Goal: Task Accomplishment & Management: Complete application form

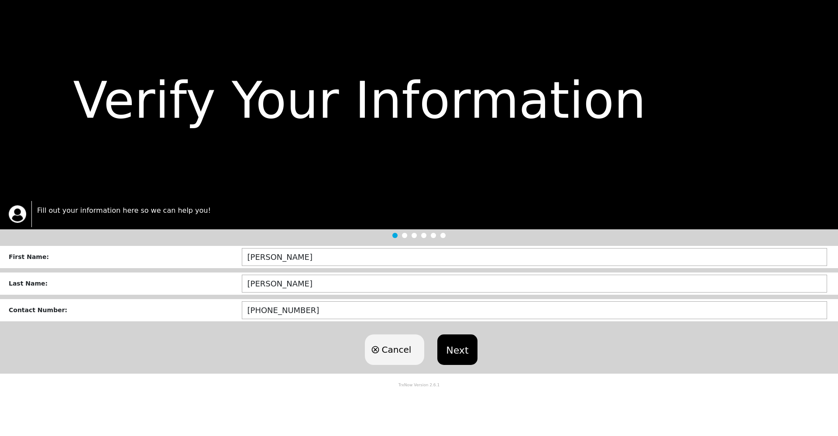
click at [452, 349] on button "Next" at bounding box center [457, 350] width 40 height 31
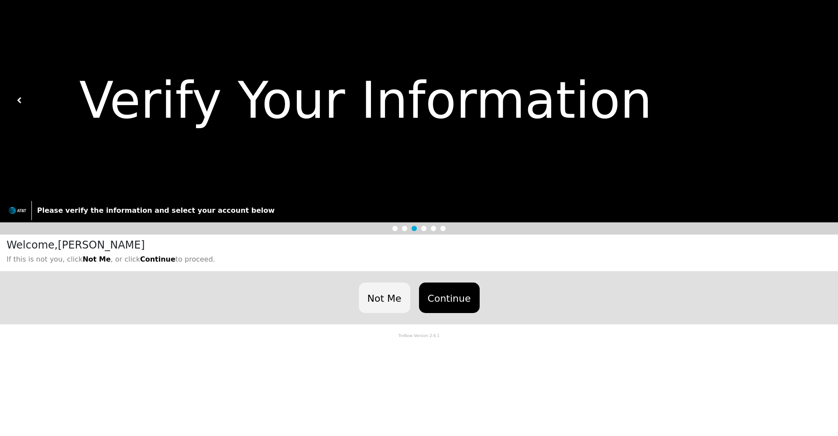
click at [457, 297] on button "Continue" at bounding box center [449, 298] width 61 height 31
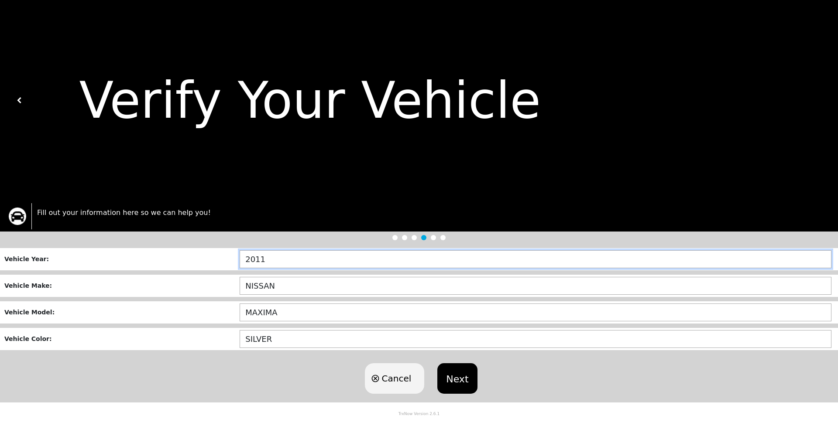
click at [376, 258] on input "2011" at bounding box center [536, 259] width 592 height 18
type input "2018"
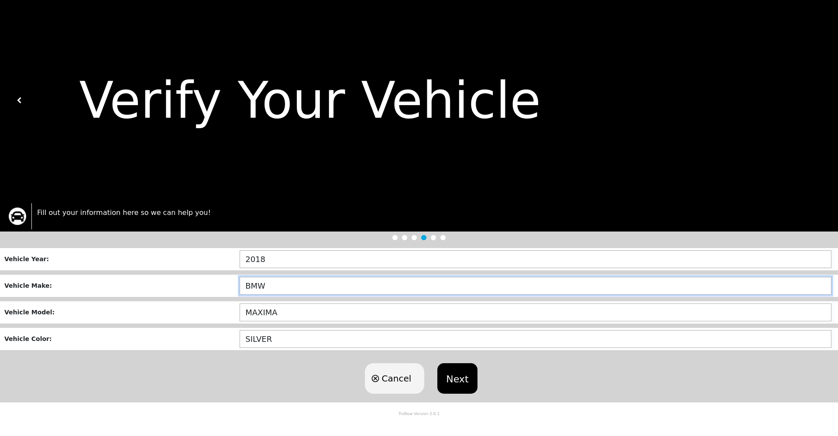
type input "BMW"
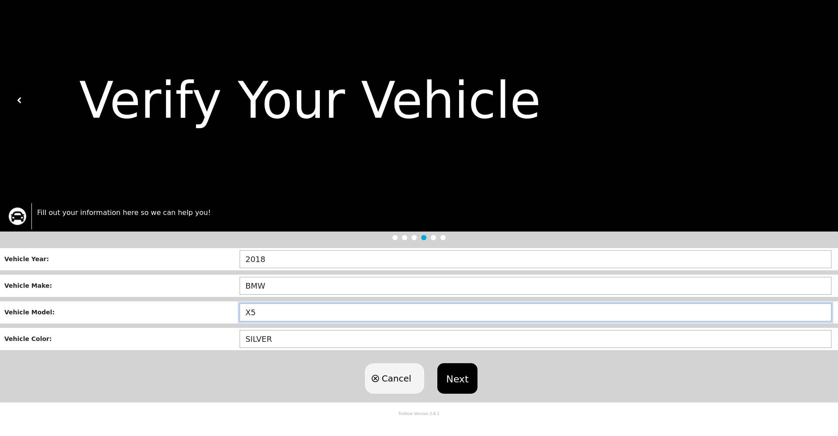
type input "X5"
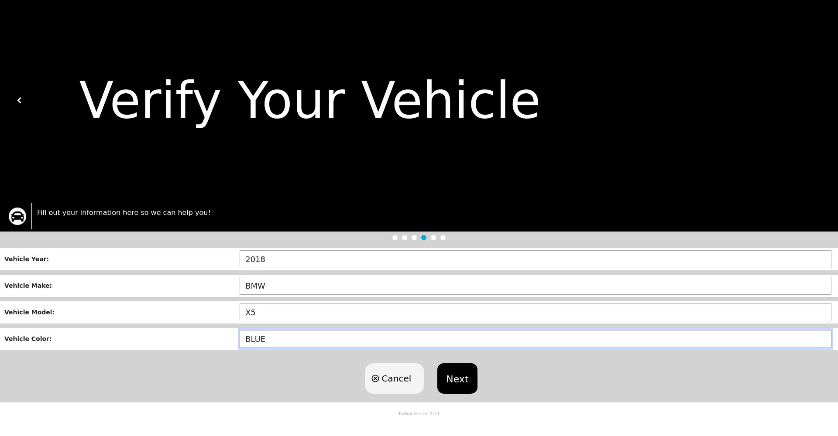
type input "BLUE"
click at [467, 381] on button "Next" at bounding box center [457, 378] width 40 height 31
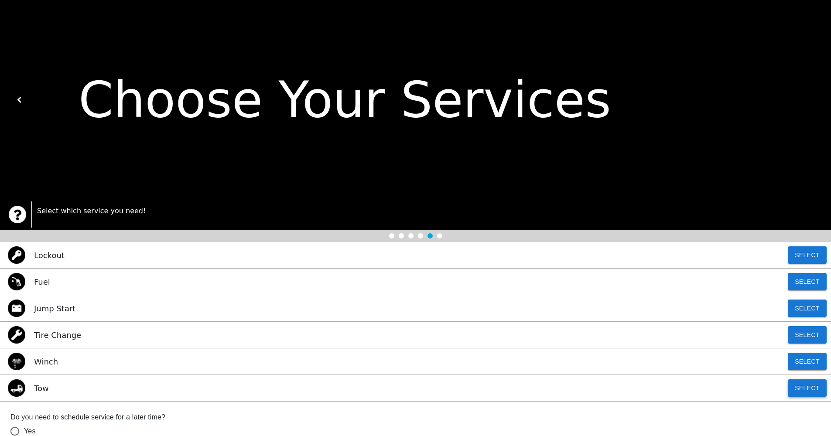
click at [798, 387] on button "Select" at bounding box center [807, 388] width 39 height 17
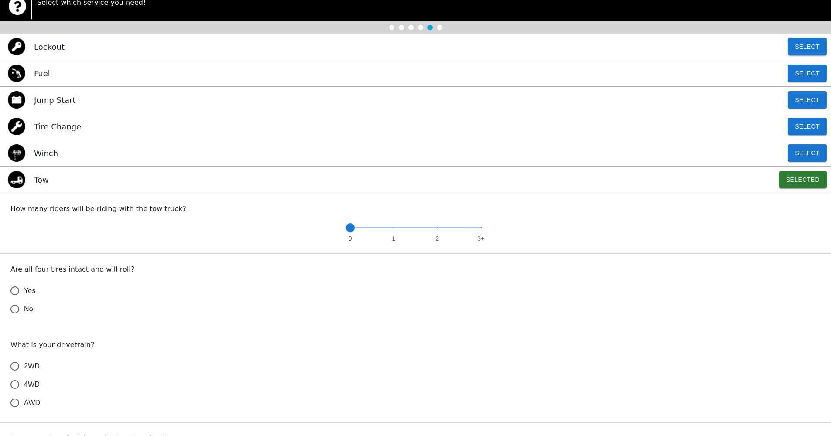
scroll to position [254, 0]
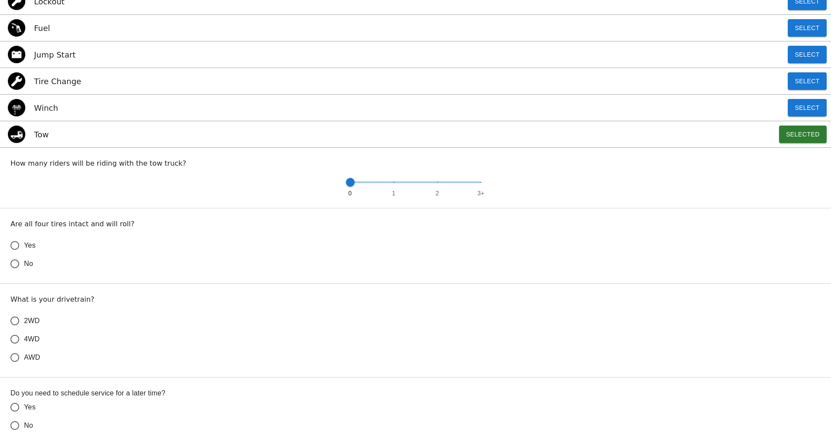
type input "1"
click at [394, 185] on span "0 1 2 3+" at bounding box center [415, 182] width 131 height 13
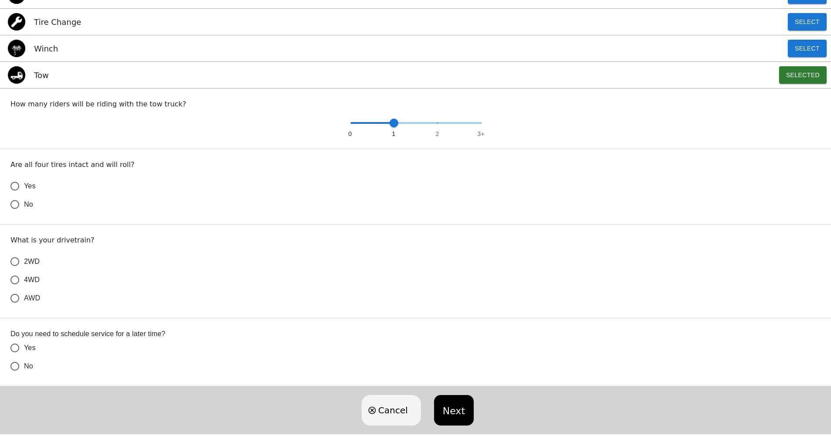
scroll to position [321, 0]
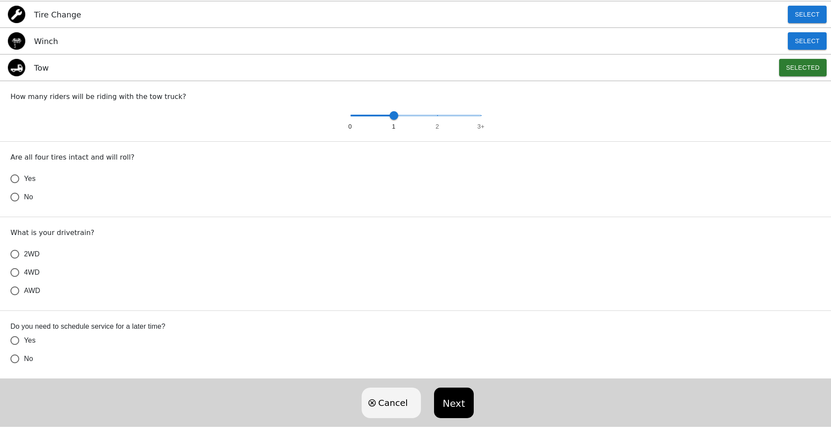
click at [19, 183] on input "Yes" at bounding box center [15, 179] width 18 height 18
click at [17, 275] on input "4WD" at bounding box center [15, 273] width 18 height 18
radio input "true"
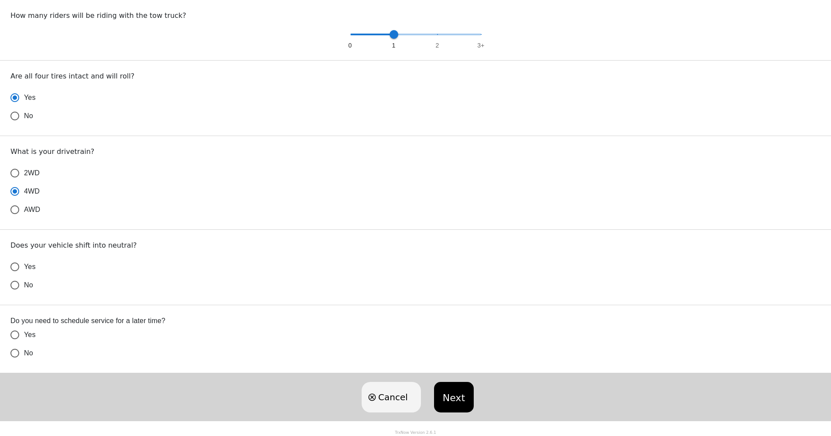
scroll to position [403, 0]
click at [16, 267] on input "Yes" at bounding box center [15, 267] width 18 height 18
radio input "false"
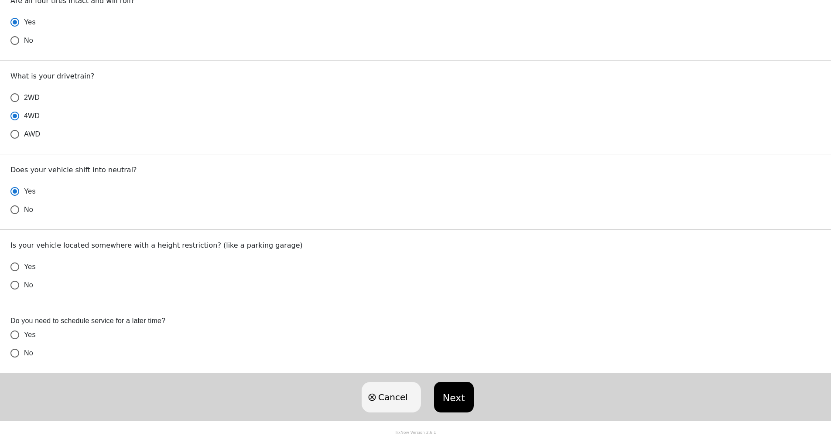
scroll to position [479, 0]
click at [15, 286] on input "No" at bounding box center [15, 285] width 18 height 18
radio input "false"
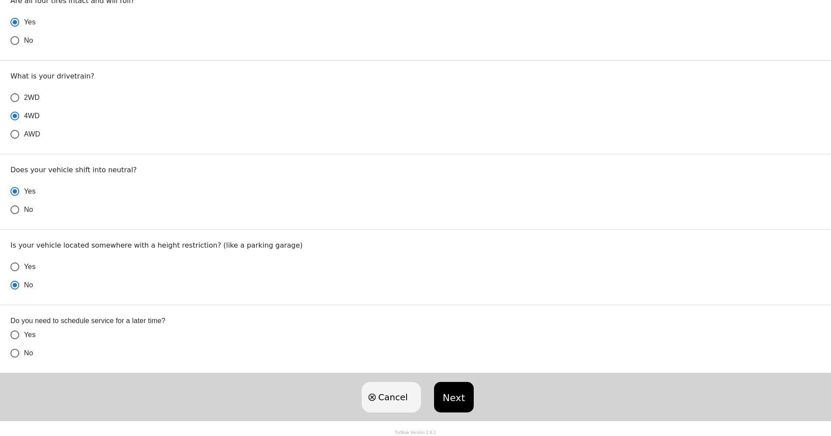
click at [12, 334] on input "Yes" at bounding box center [15, 335] width 18 height 18
radio input "false"
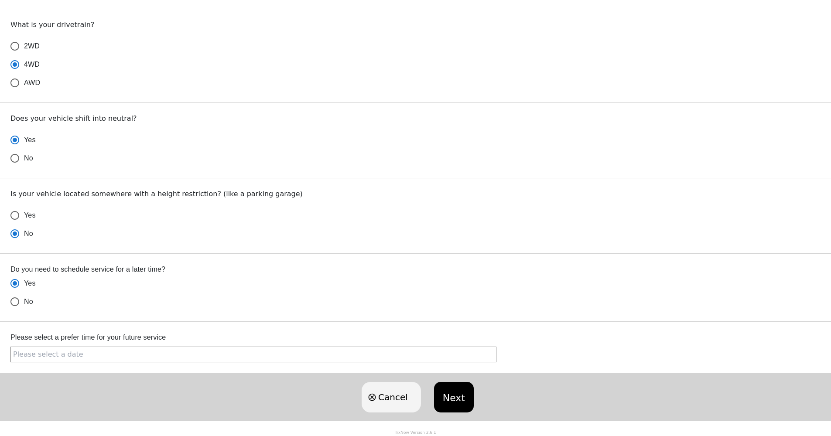
scroll to position [530, 0]
click at [18, 300] on input "No" at bounding box center [15, 302] width 18 height 18
radio input "false"
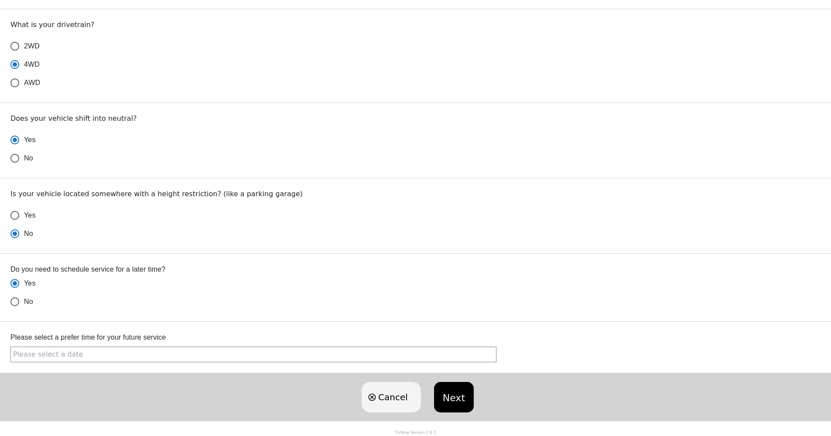
radio input "false"
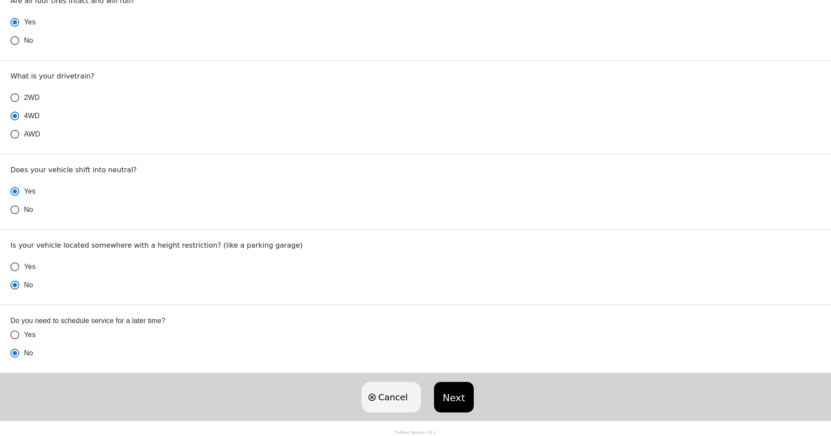
scroll to position [479, 0]
click at [455, 391] on button "Next" at bounding box center [454, 397] width 40 height 31
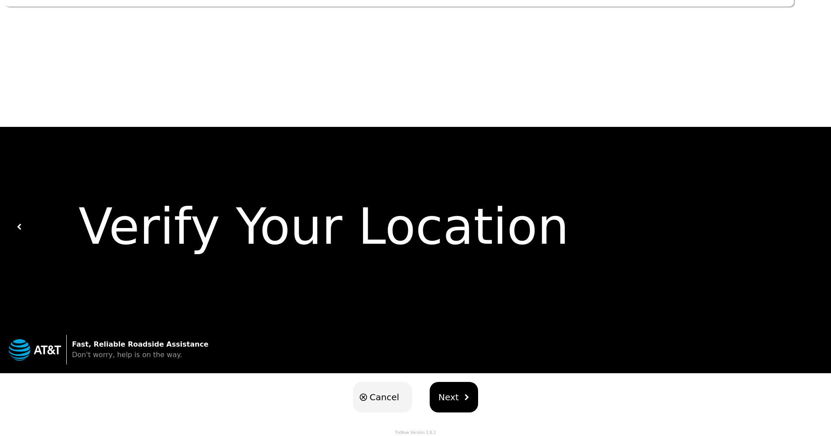
scroll to position [0, 0]
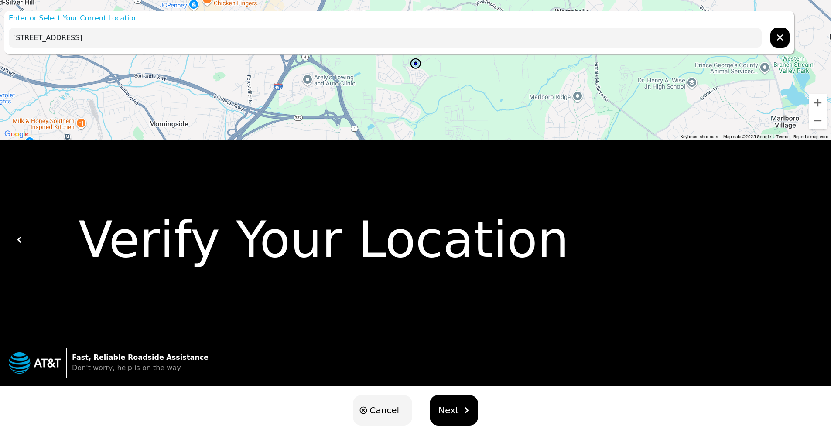
click at [28, 37] on input "[STREET_ADDRESS]" at bounding box center [385, 38] width 753 height 20
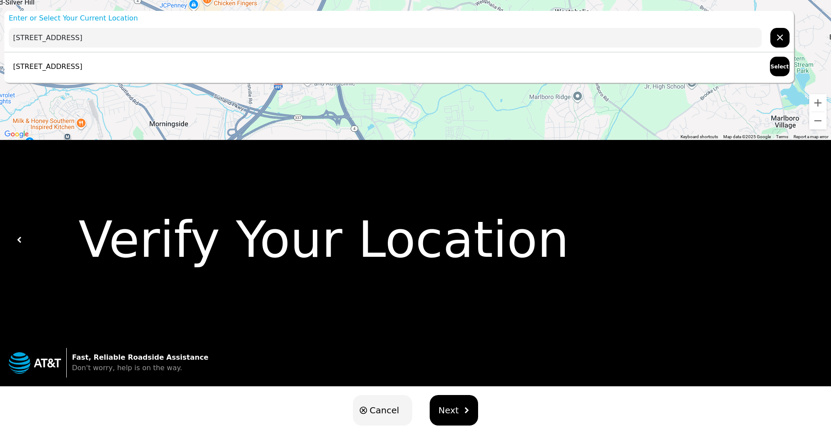
type input "[STREET_ADDRESS]"
click at [57, 66] on p "[STREET_ADDRESS]" at bounding box center [46, 67] width 74 height 10
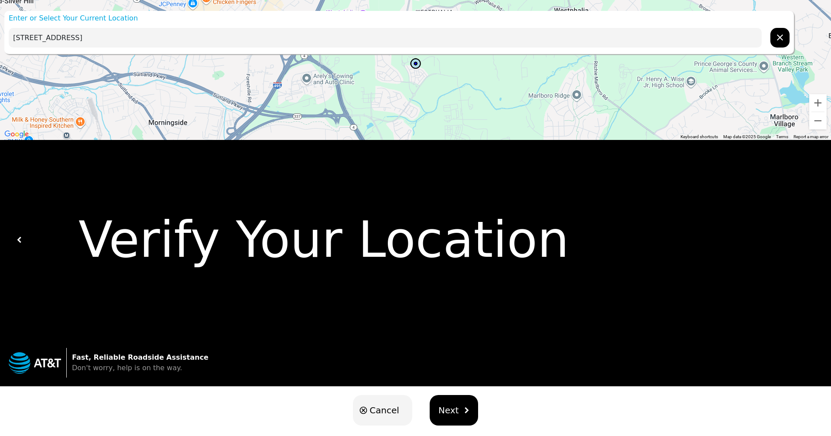
click at [459, 412] on button "Next" at bounding box center [454, 410] width 48 height 31
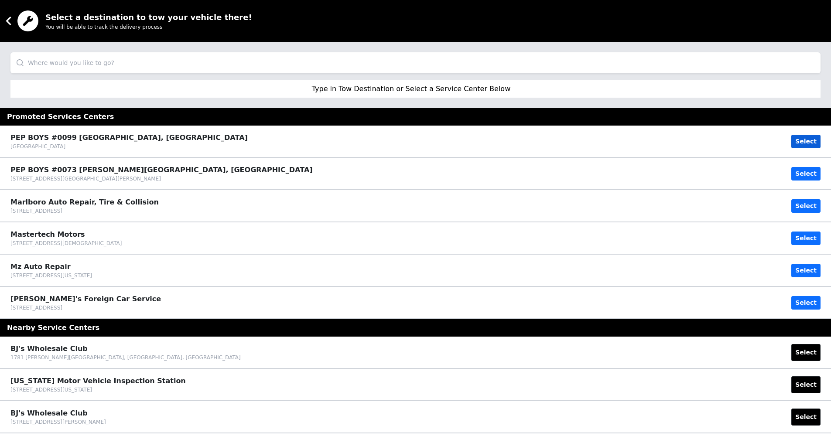
click at [808, 141] on button "Select" at bounding box center [805, 142] width 29 height 14
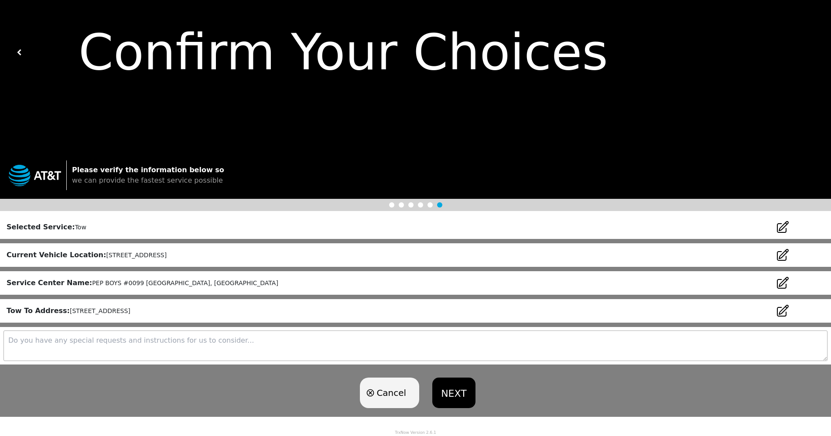
scroll to position [49, 0]
click at [412, 341] on textarea at bounding box center [415, 346] width 824 height 31
type textarea "A"
type textarea "I have an appointment for 1:30 at the tow to address, Pepboys"
click at [441, 388] on button "NEXT" at bounding box center [453, 393] width 43 height 31
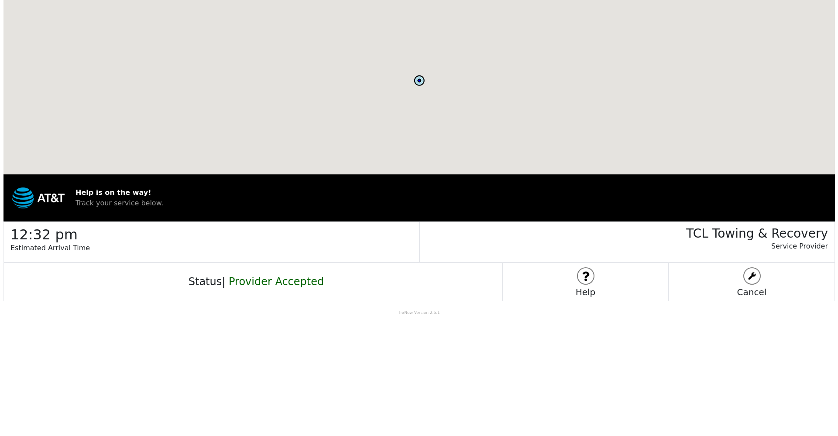
scroll to position [0, 0]
